Goal: Task Accomplishment & Management: Manage account settings

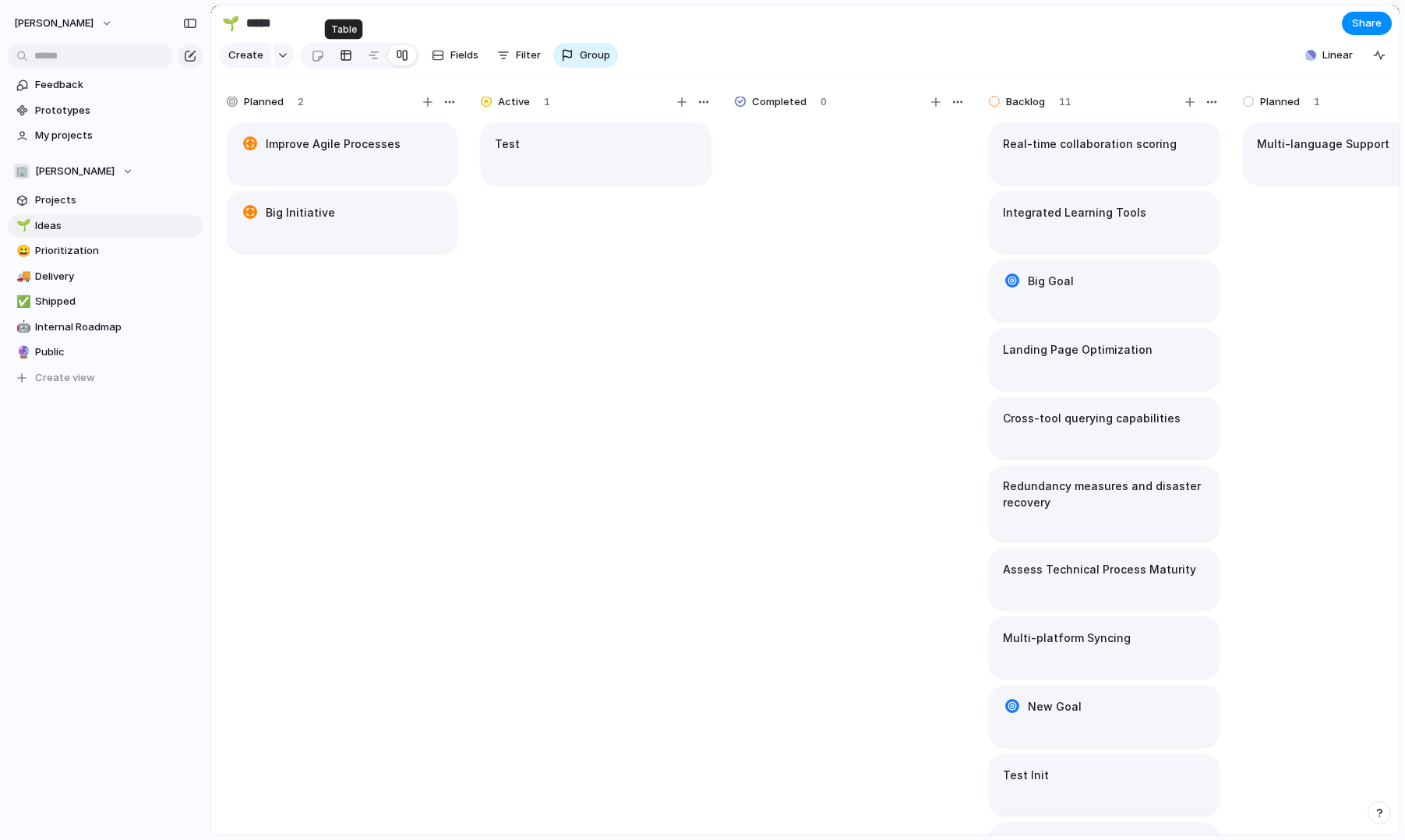
click at [345, 54] on div at bounding box center [346, 54] width 13 height 25
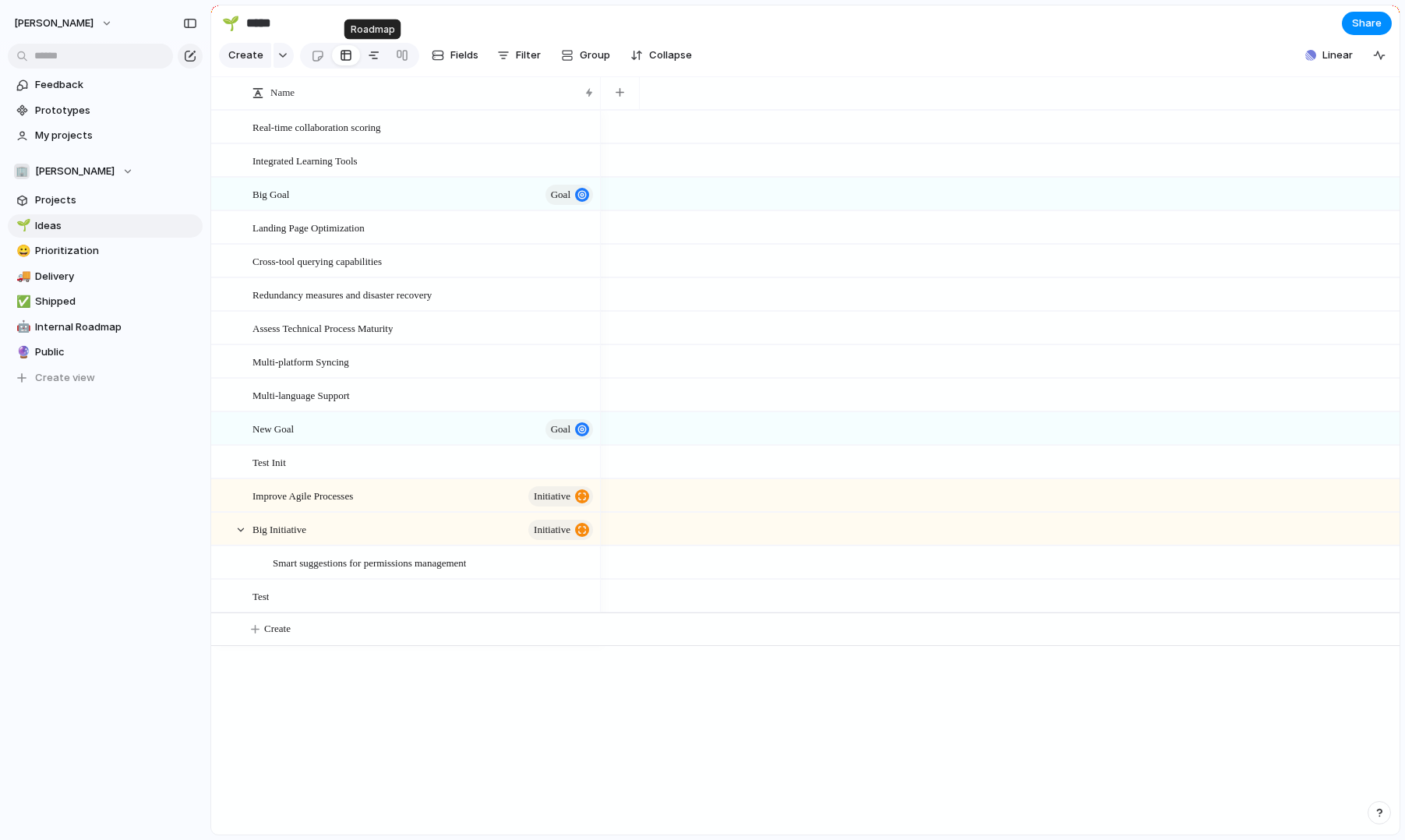
click at [370, 56] on div at bounding box center [374, 54] width 13 height 25
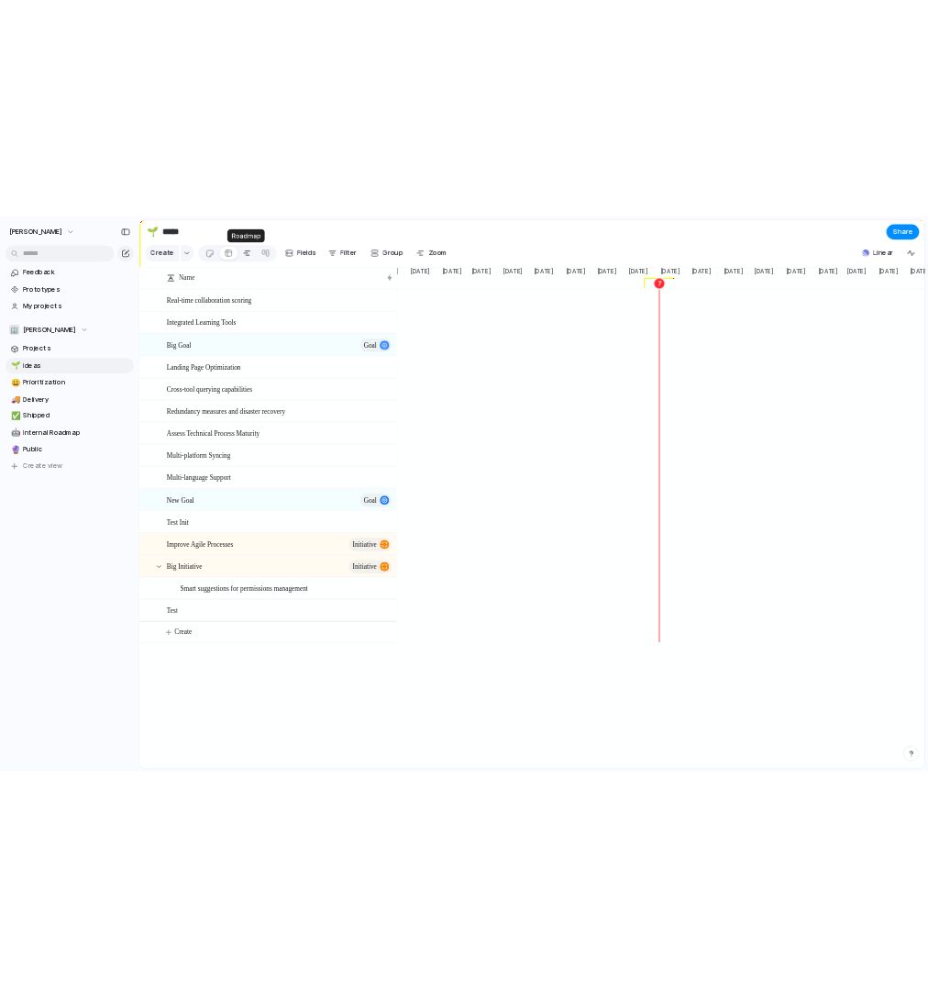
scroll to position [0, 1553]
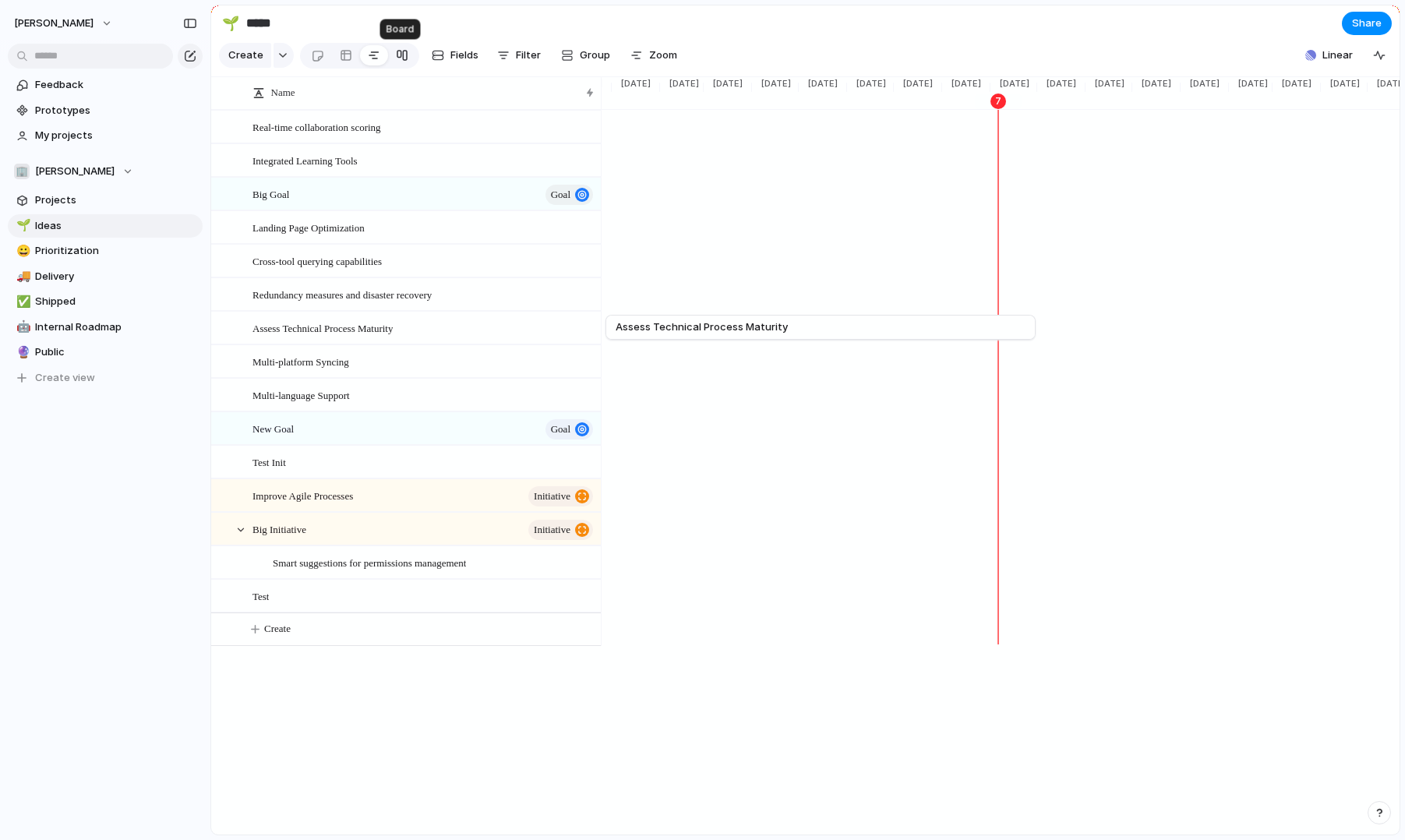
click at [405, 54] on div at bounding box center [402, 54] width 13 height 25
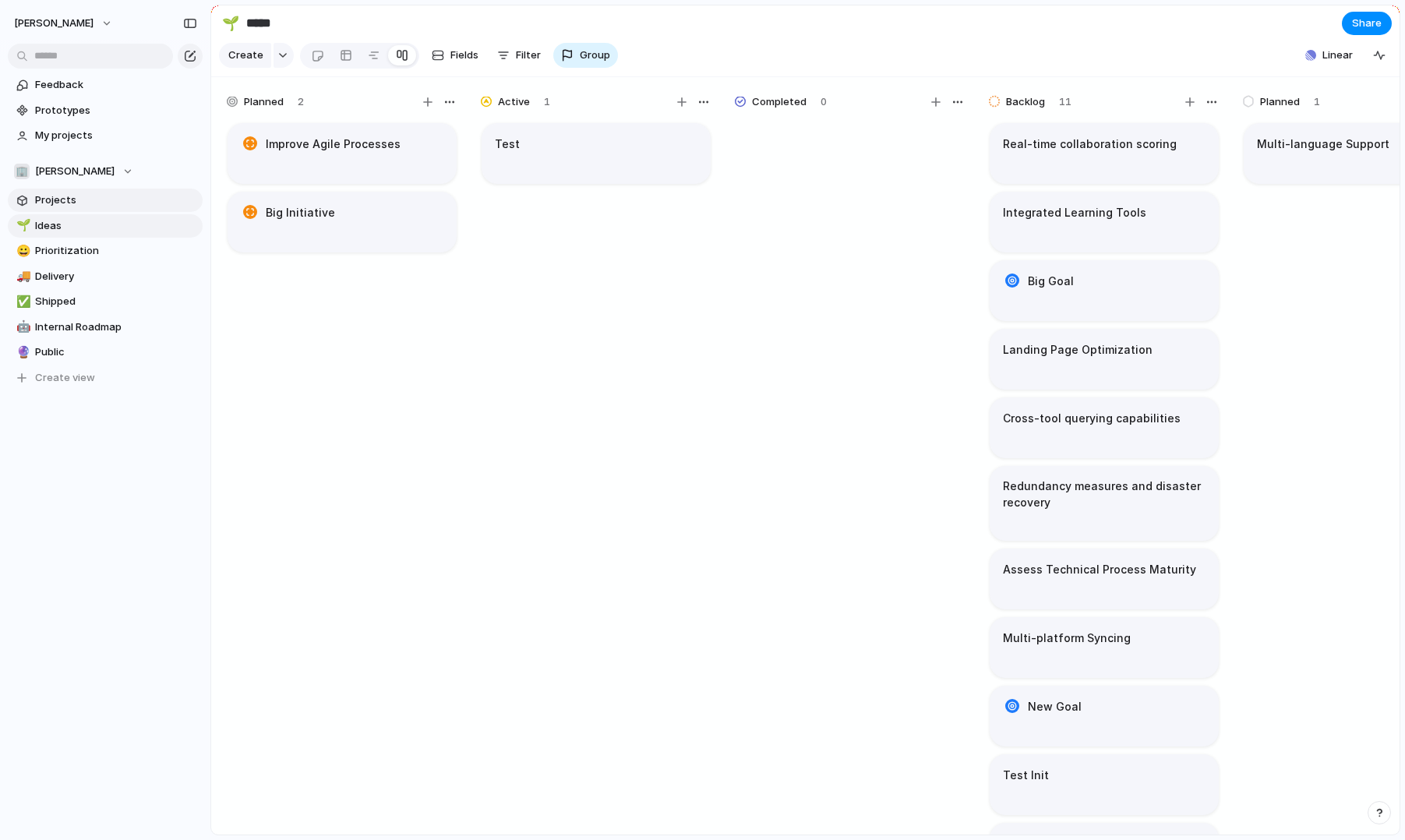
click at [87, 204] on span "Projects" at bounding box center [116, 200] width 162 height 15
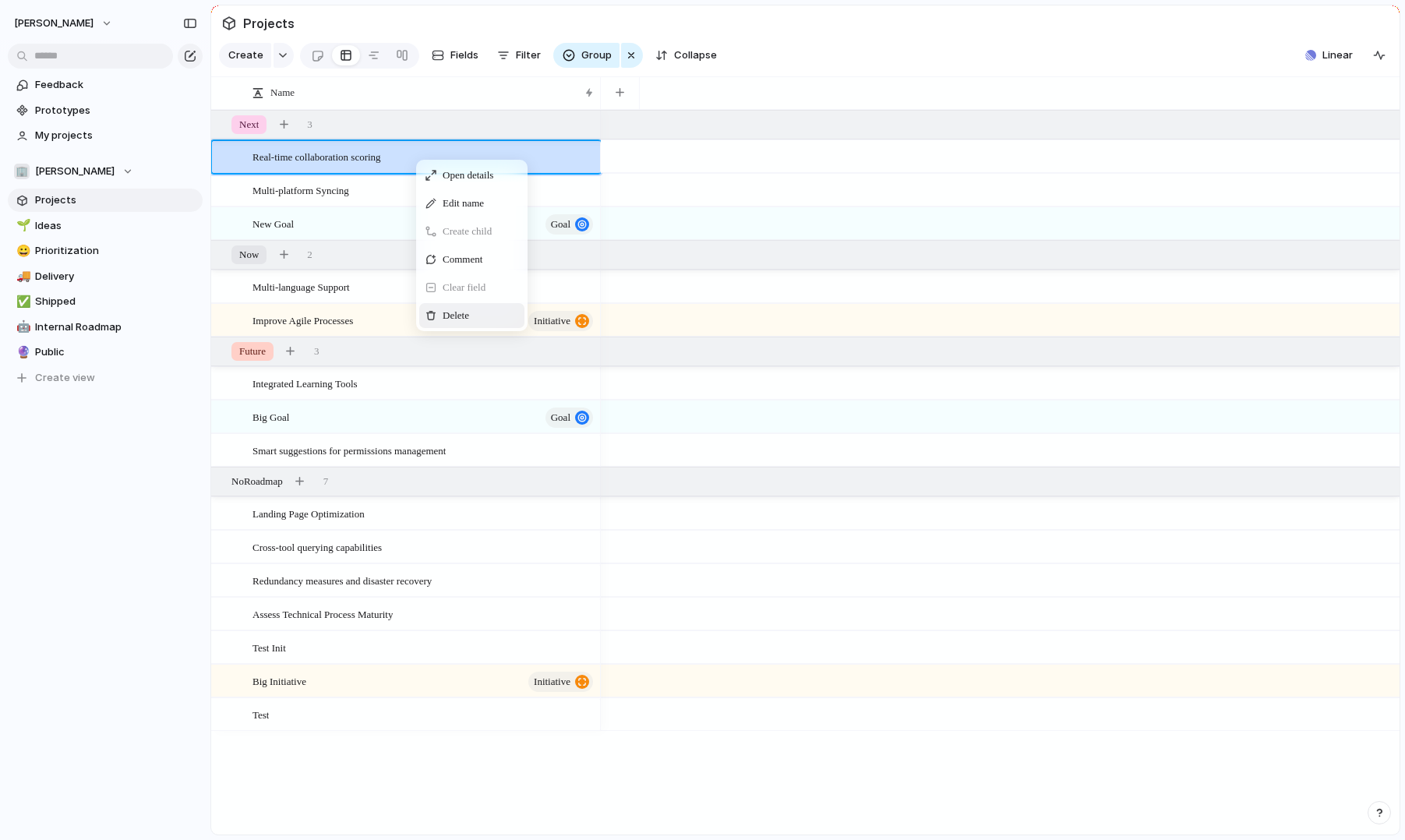
click at [439, 317] on div "Delete" at bounding box center [471, 315] width 105 height 25
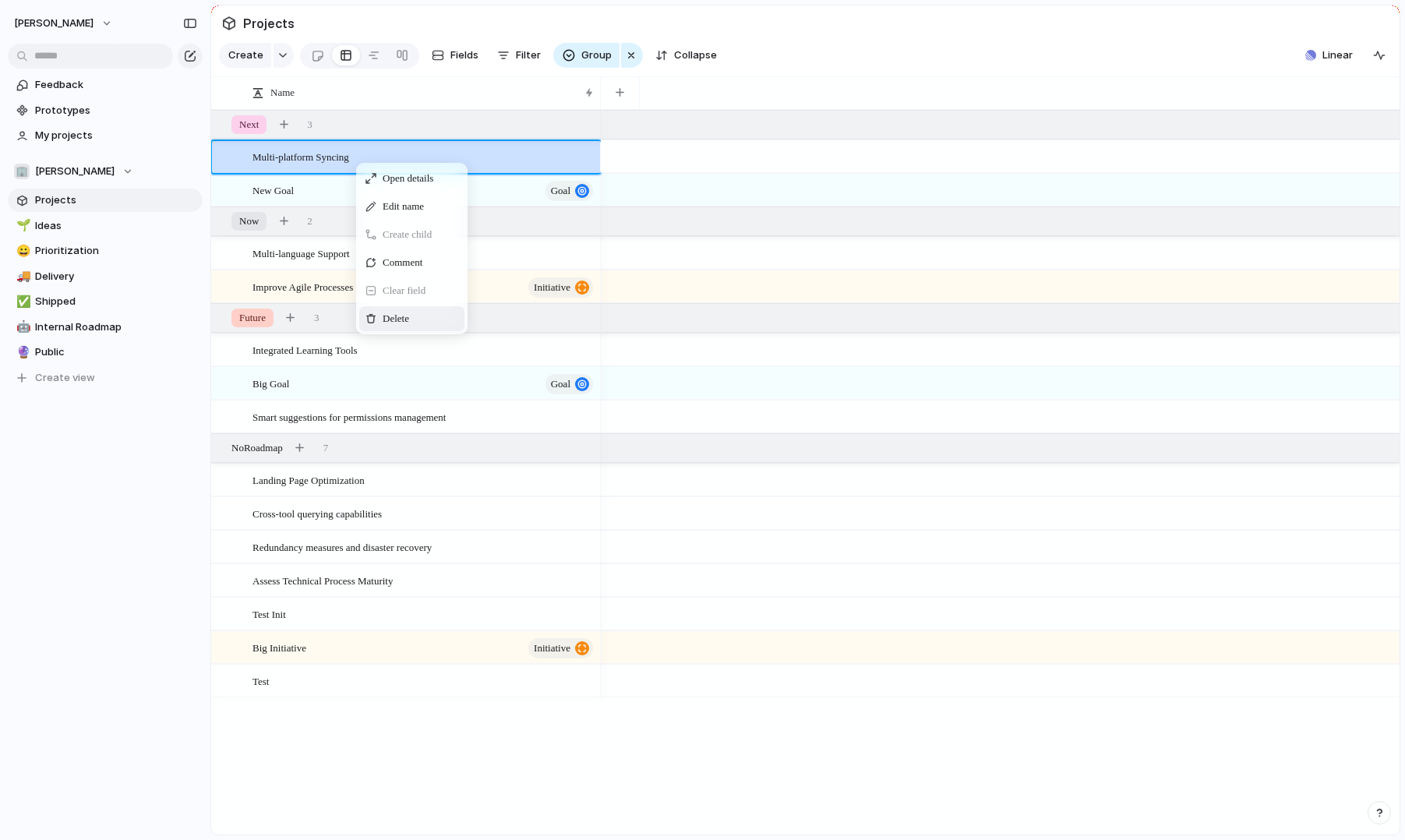
click at [398, 308] on div "Delete" at bounding box center [412, 318] width 105 height 25
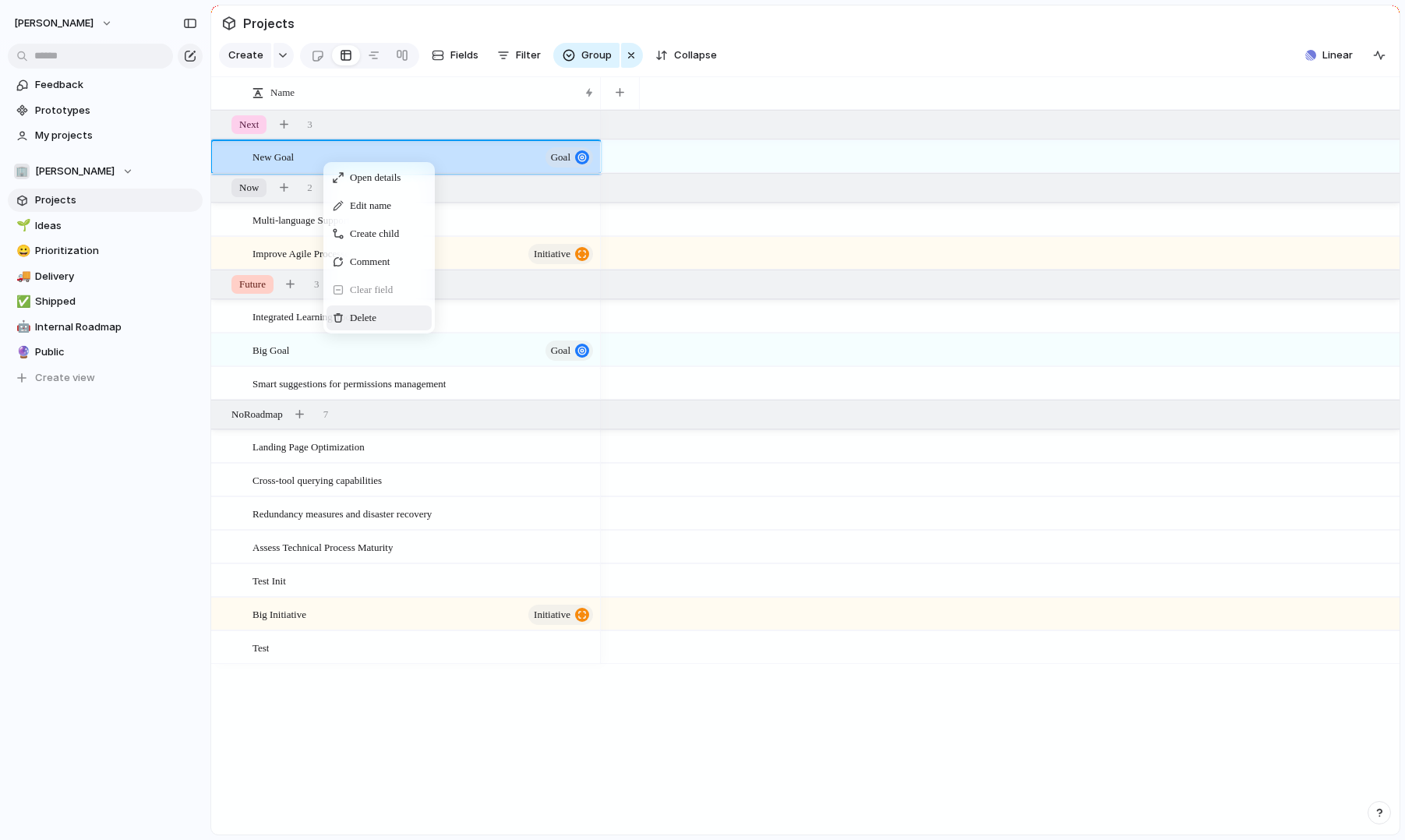
click at [353, 313] on span "Delete" at bounding box center [363, 318] width 26 height 15
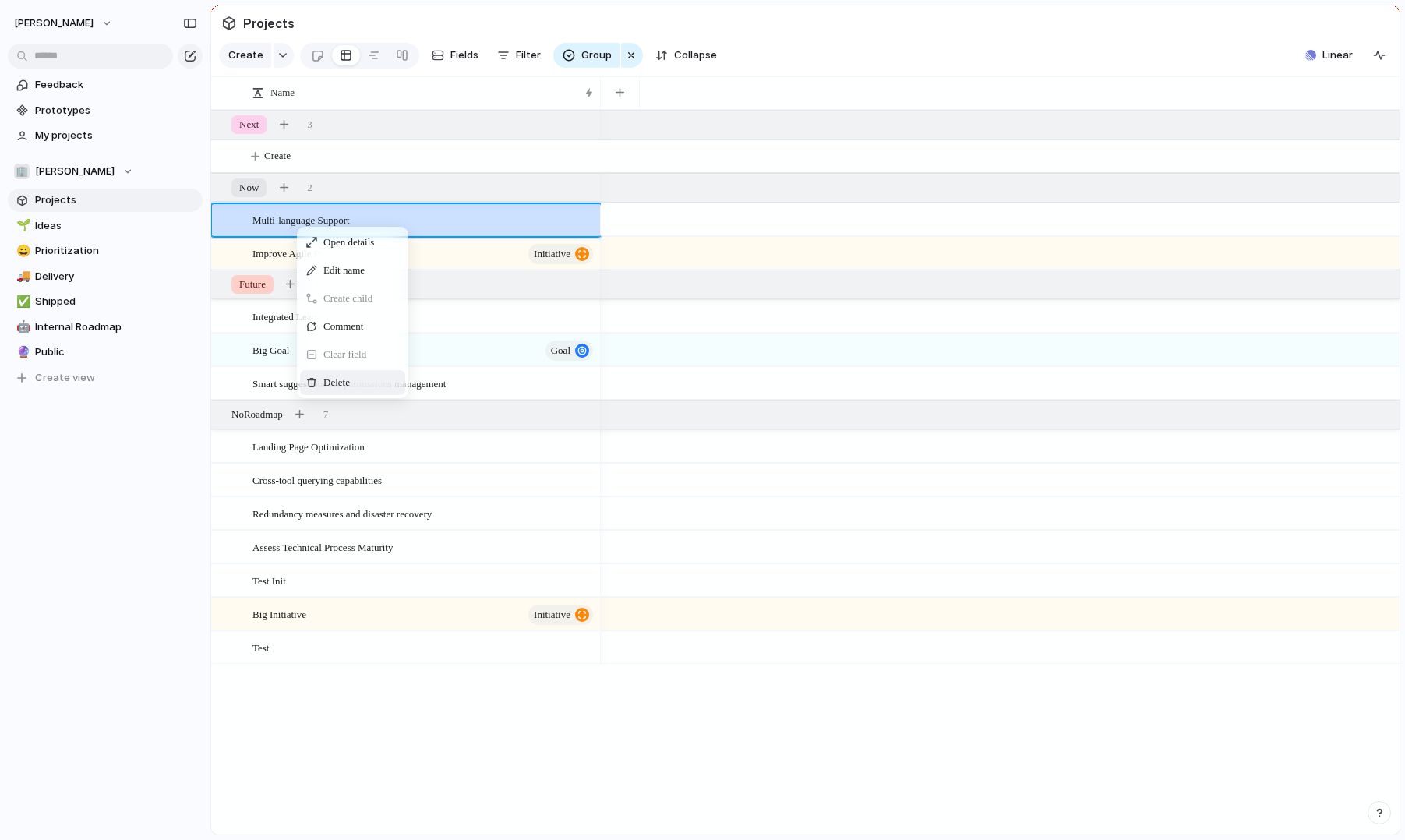
click at [327, 377] on span "Delete" at bounding box center [336, 382] width 26 height 15
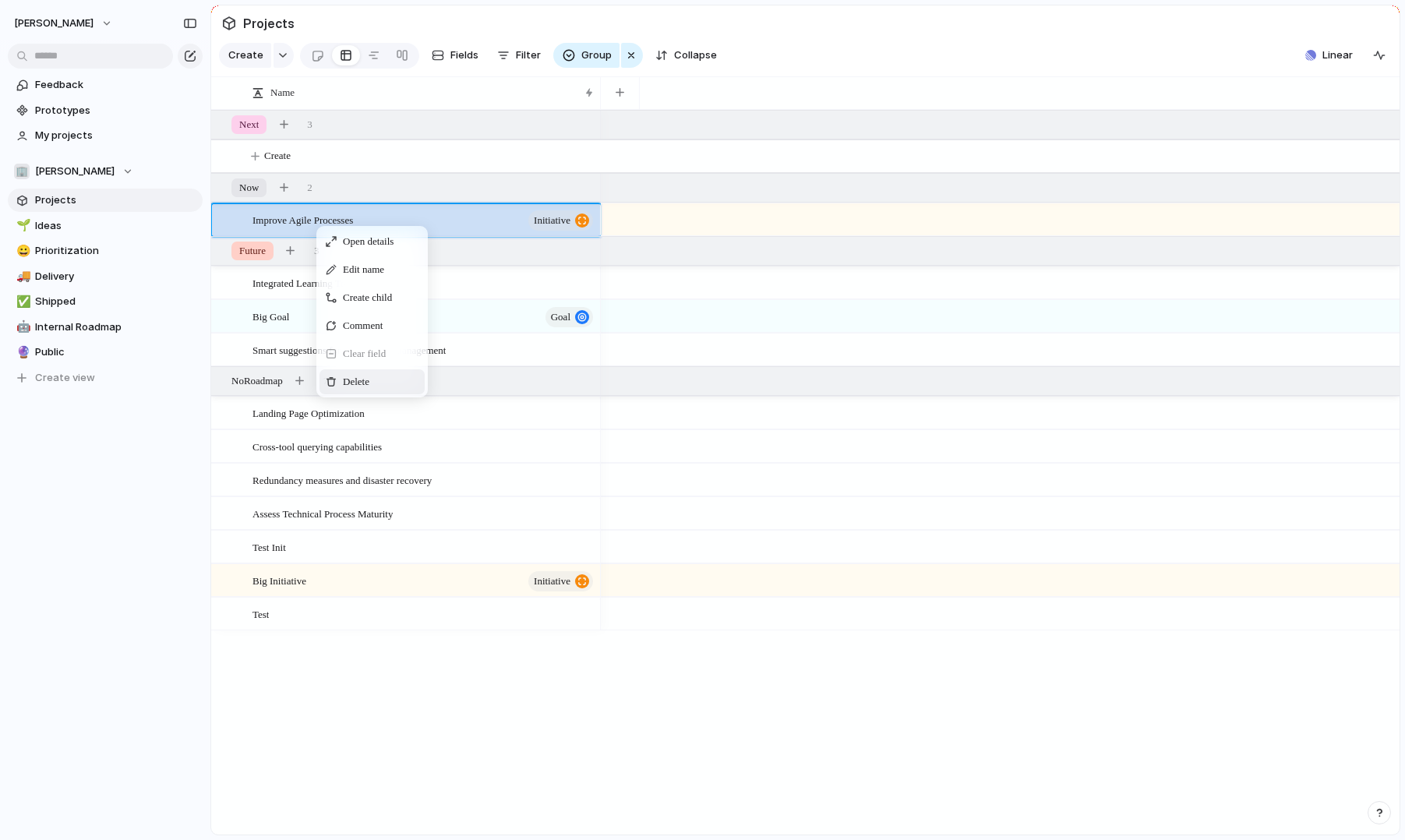
click at [350, 380] on span "Delete" at bounding box center [356, 381] width 26 height 15
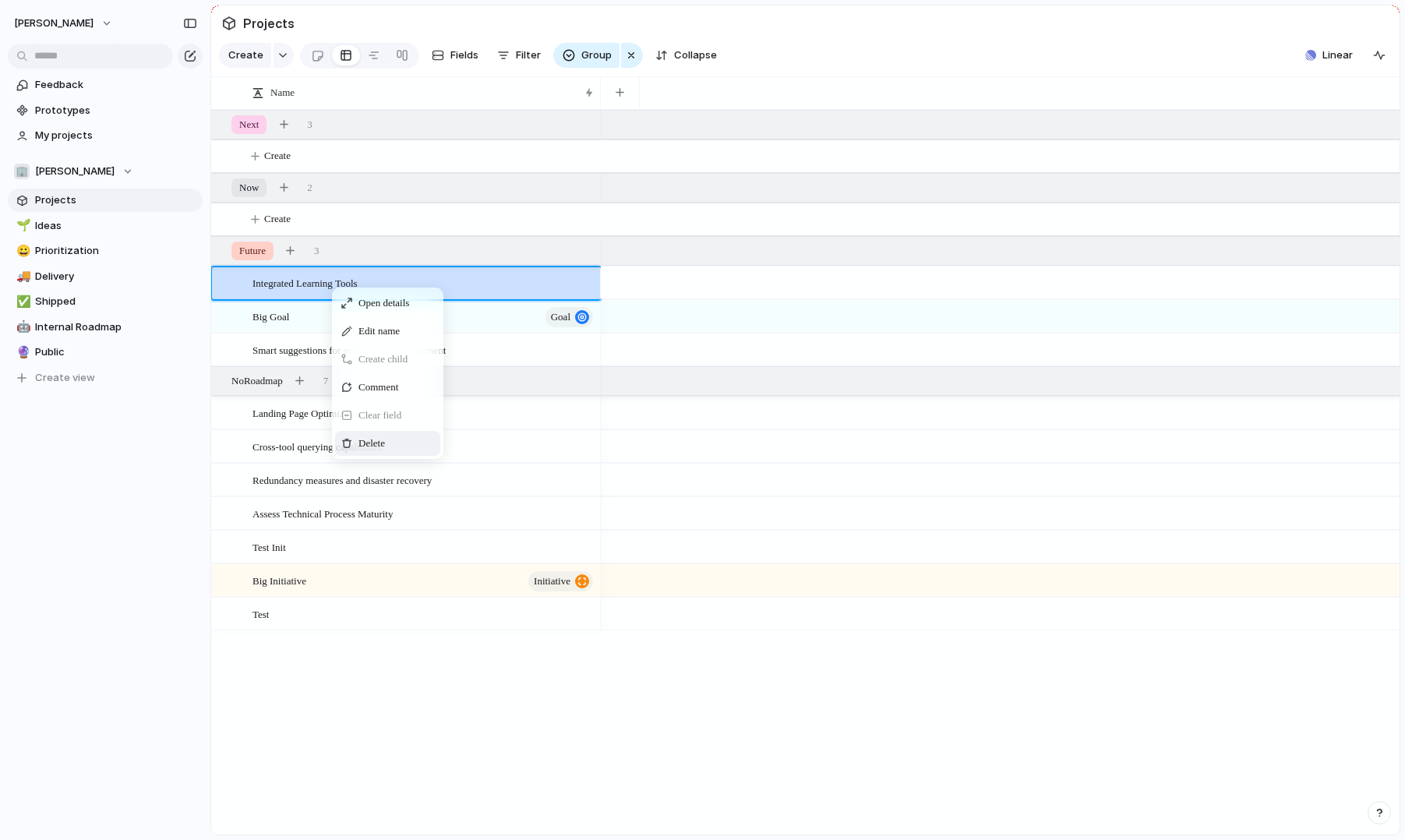
click at [371, 447] on span "Delete" at bounding box center [371, 443] width 26 height 15
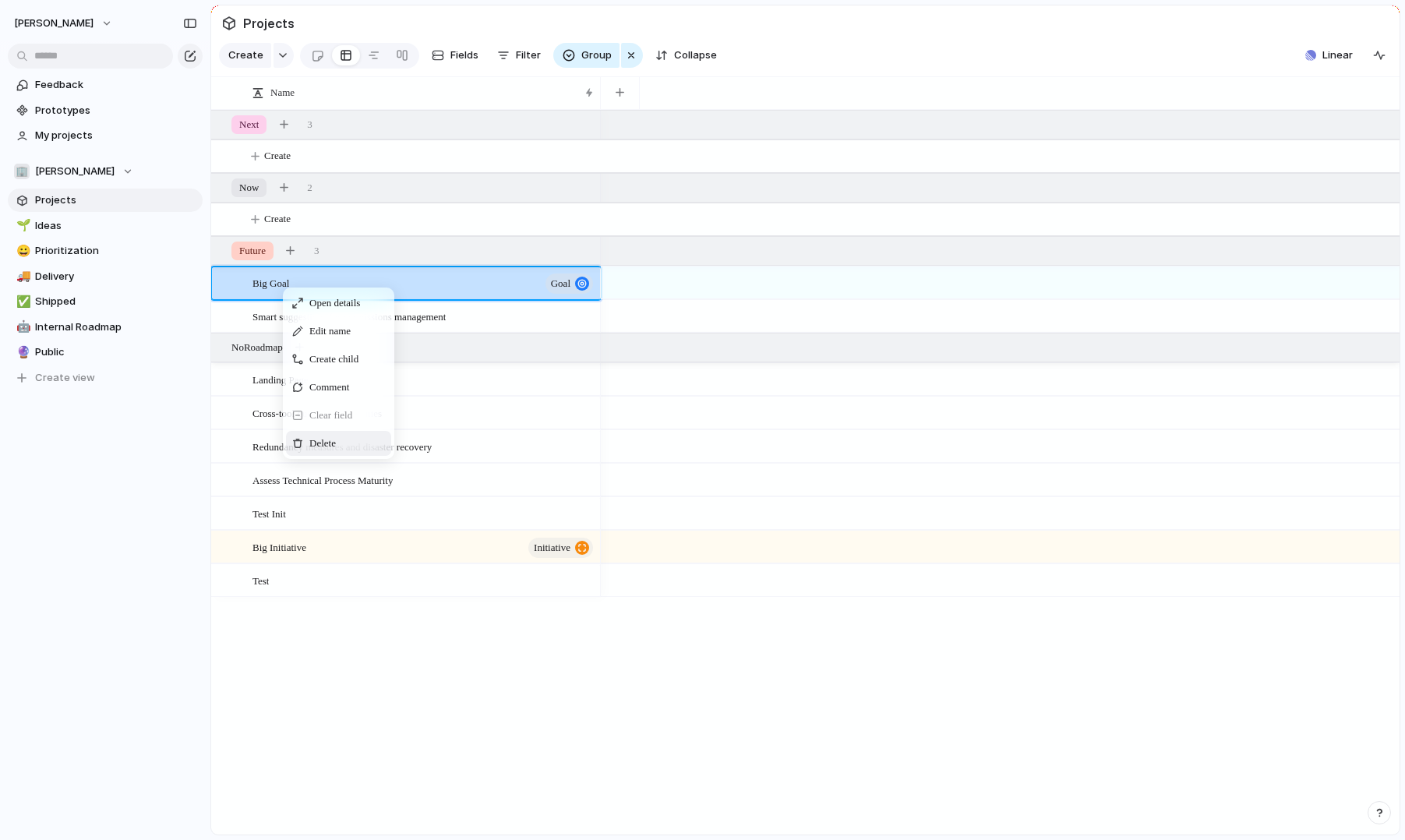
click at [322, 438] on span "Delete" at bounding box center [322, 443] width 26 height 15
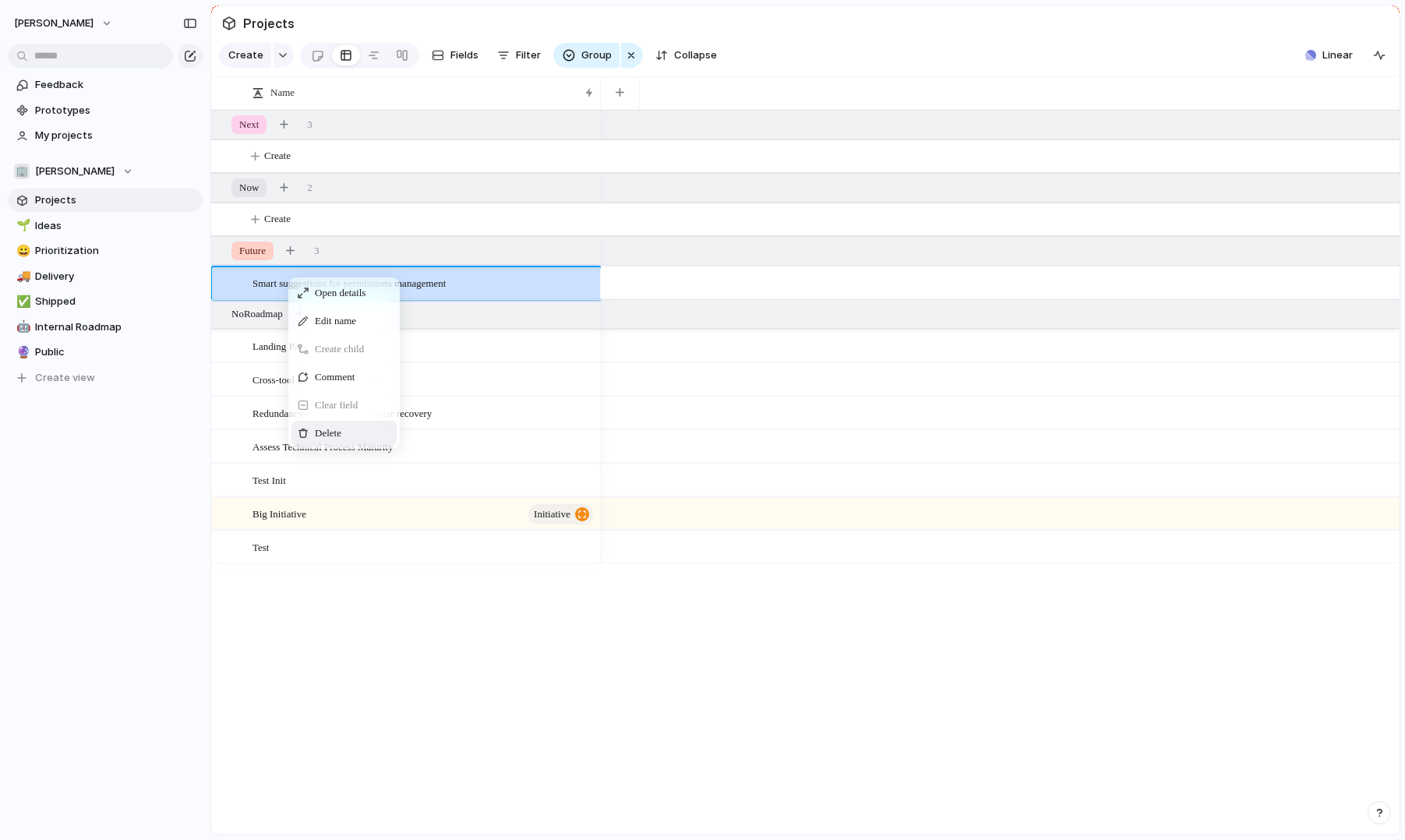
click at [323, 430] on span "Delete" at bounding box center [328, 433] width 26 height 15
